Goal: Task Accomplishment & Management: Use online tool/utility

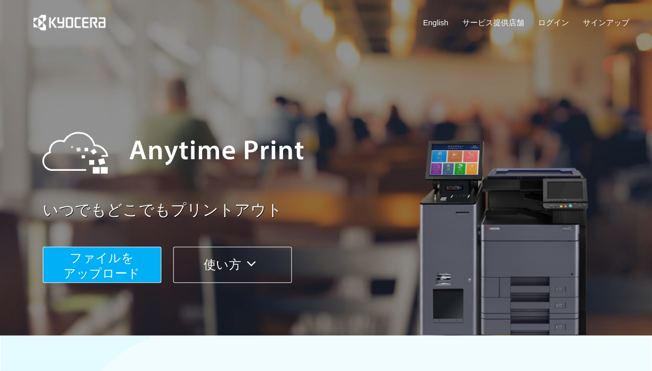
click at [120, 256] on span "ファイルを ​​アップロード" at bounding box center [101, 265] width 77 height 29
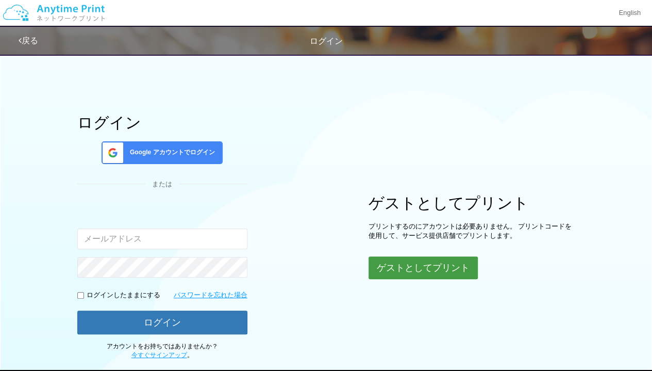
click at [420, 270] on button "ゲストとしてプリント" at bounding box center [423, 267] width 109 height 23
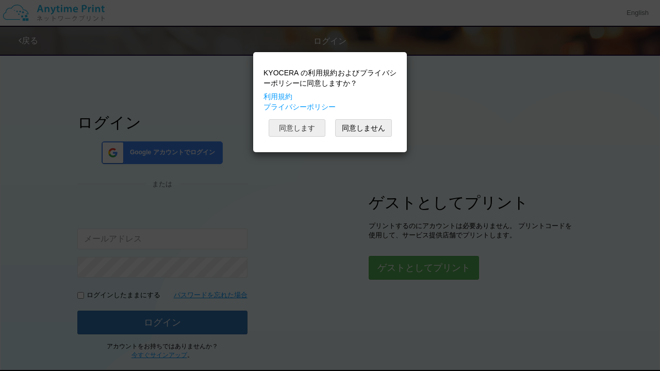
click at [310, 123] on button "同意します" at bounding box center [297, 128] width 57 height 18
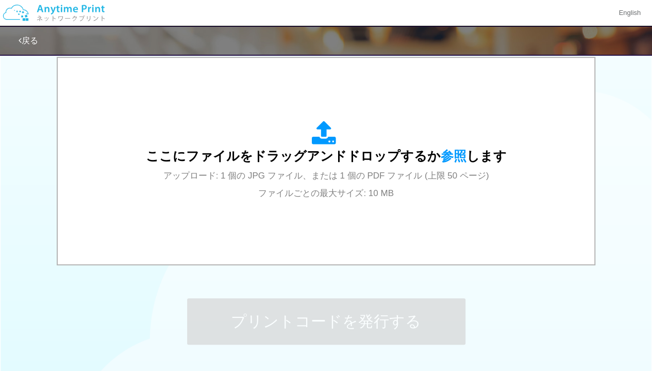
scroll to position [335, 0]
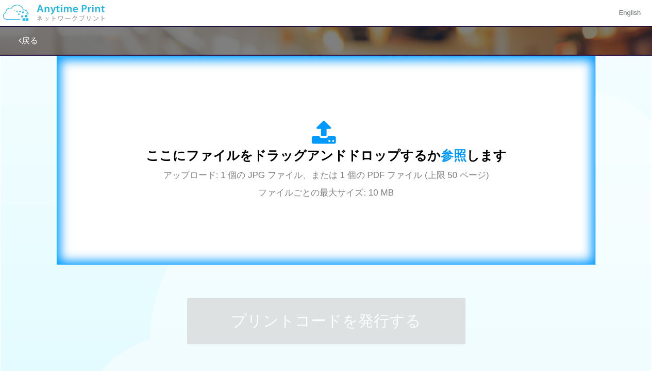
click at [317, 184] on div "ここにファイルをドラッグアンドドロップするか 参照 します アップロード: 1 個の JPG ファイル、または 1 個の PDF ファイル (上限 50 ペー…" at bounding box center [326, 160] width 361 height 80
click at [266, 137] on div "ここにファイルをドラッグアンドドロップするか 参照 します アップロード: 1 個の JPG ファイル、または 1 個の PDF ファイル (上限 50 ペー…" at bounding box center [326, 160] width 361 height 80
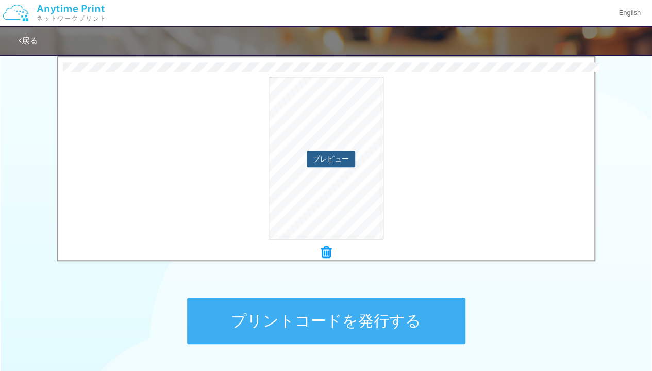
click at [339, 154] on button "プレビュー" at bounding box center [331, 159] width 48 height 17
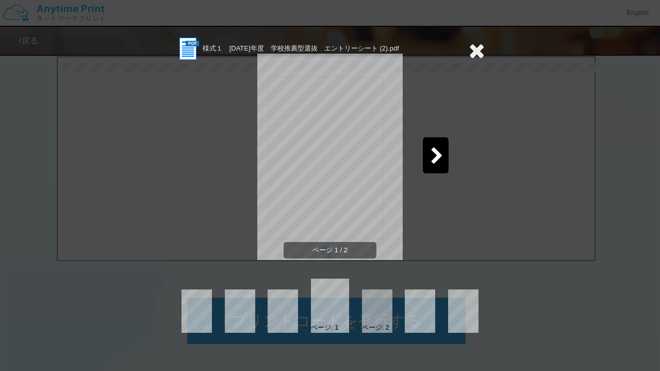
click at [471, 58] on icon at bounding box center [477, 50] width 16 height 21
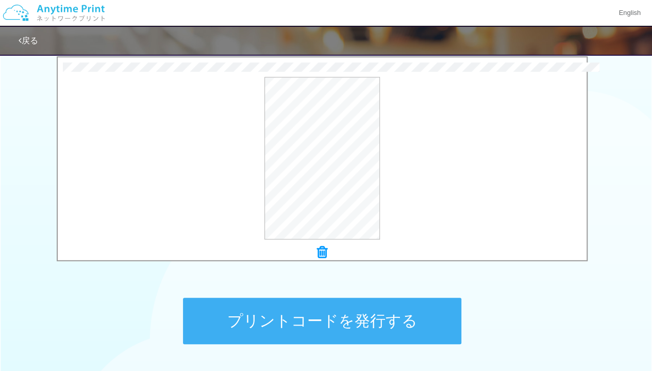
click at [471, 58] on div "ページ 1 / 2" at bounding box center [326, 91] width 309 height 206
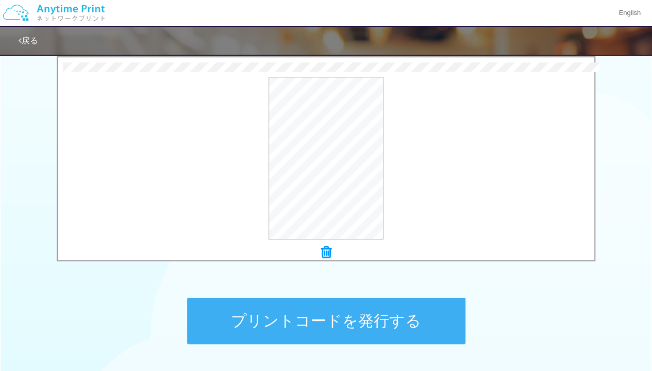
click at [366, 309] on button "プリントコードを発行する" at bounding box center [326, 321] width 279 height 46
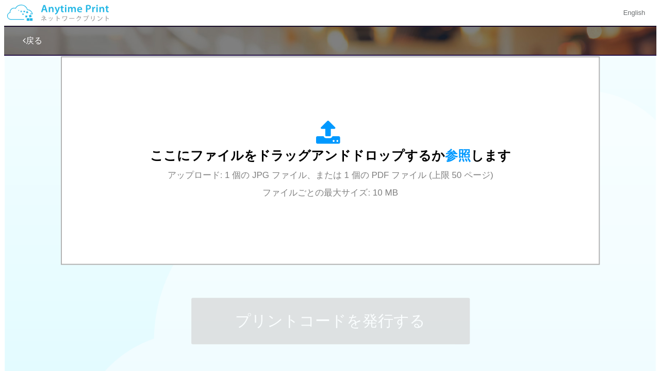
scroll to position [0, 0]
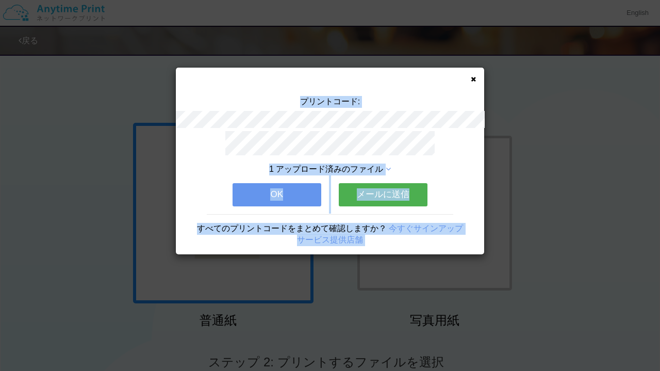
click at [561, 186] on div "プリントコード: 1 アップロード済みのファイル OK メールに送信 すべてのプリントコードをまとめて確認しますか？ 今すぐサインアップ サービス提供店舗" at bounding box center [330, 185] width 660 height 371
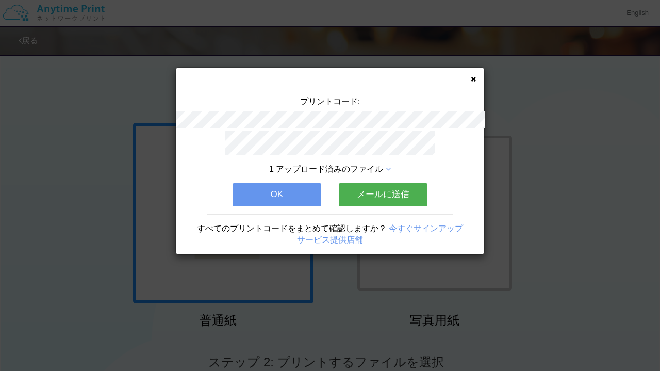
click at [417, 183] on button "メールに送信" at bounding box center [383, 194] width 89 height 23
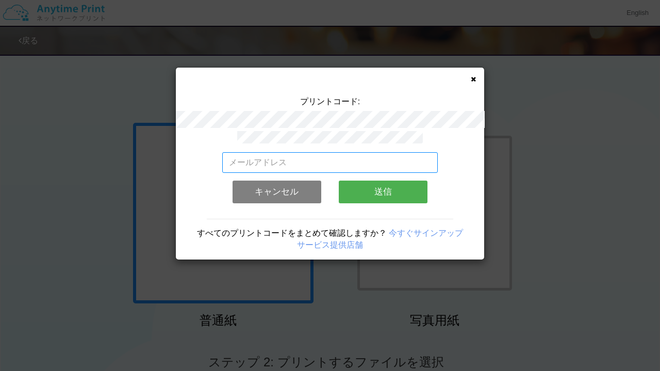
click at [374, 157] on input "email" at bounding box center [330, 162] width 216 height 21
type input "[EMAIL_ADDRESS][DOMAIN_NAME]"
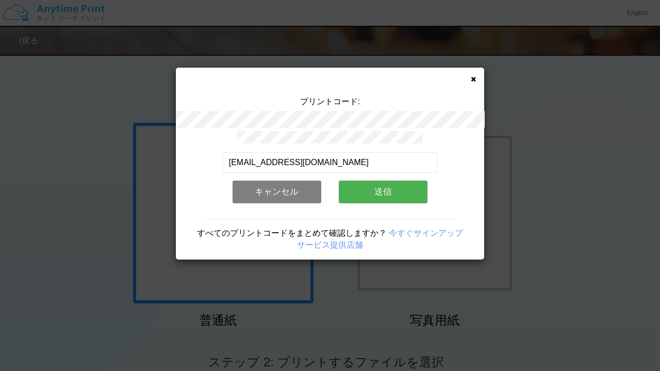
click at [407, 188] on button "送信" at bounding box center [383, 192] width 89 height 23
